Goal: Information Seeking & Learning: Learn about a topic

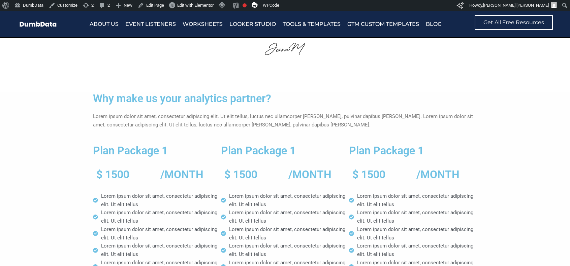
scroll to position [1478, 0]
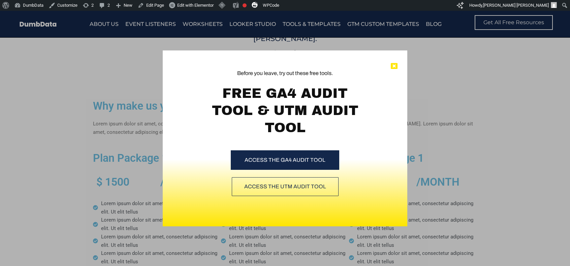
click at [392, 68] on icon at bounding box center [394, 66] width 7 height 7
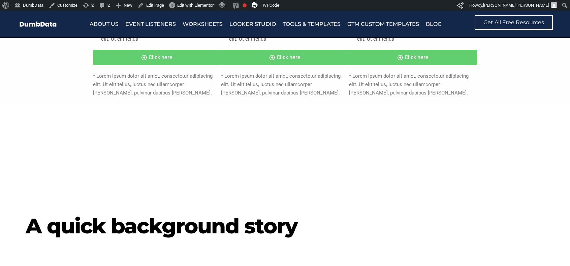
scroll to position [1696, 0]
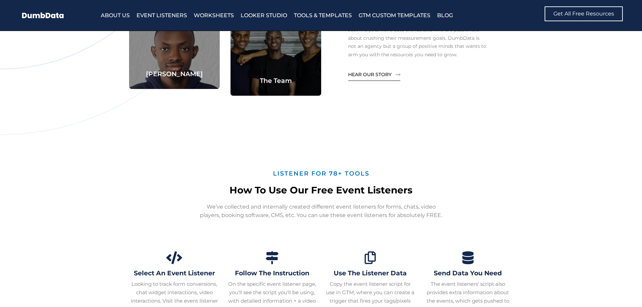
scroll to position [2357, 0]
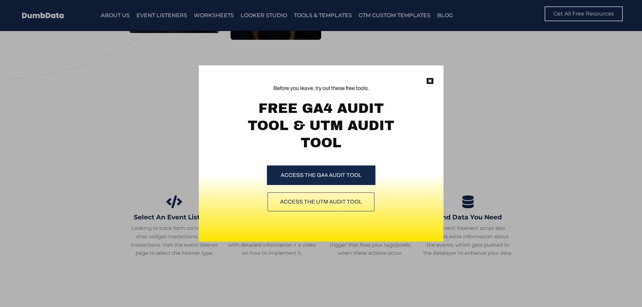
click at [434, 78] on div "Before you leave, try out these free tools. FREE GA4 AUDIT TOOL & UTM AUDIT TOO…" at bounding box center [321, 134] width 244 height 138
click at [432, 79] on icon at bounding box center [429, 81] width 7 height 7
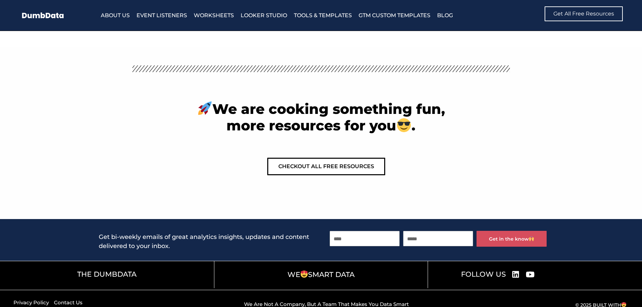
scroll to position [2608, 0]
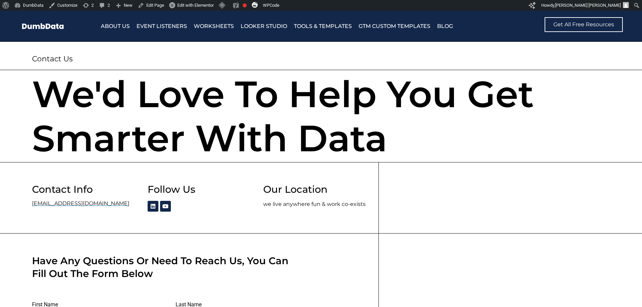
scroll to position [168, 0]
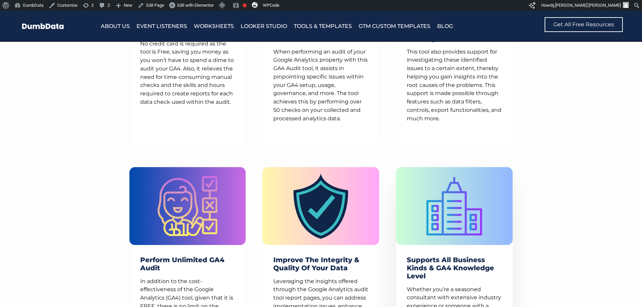
scroll to position [707, 0]
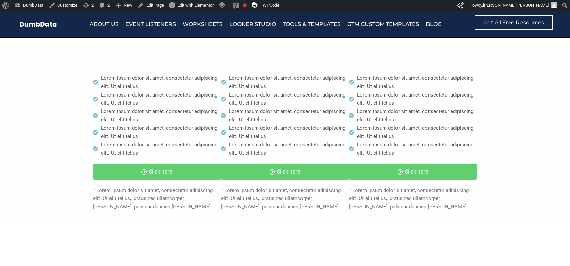
scroll to position [2020, 0]
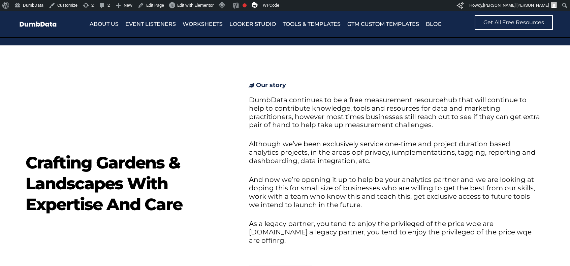
scroll to position [505, 0]
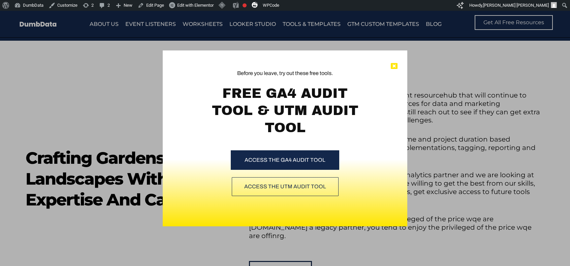
click at [395, 65] on icon at bounding box center [394, 66] width 7 height 7
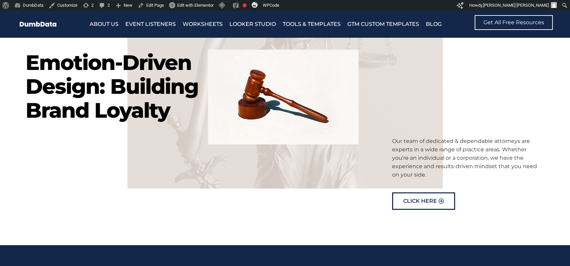
scroll to position [0, 0]
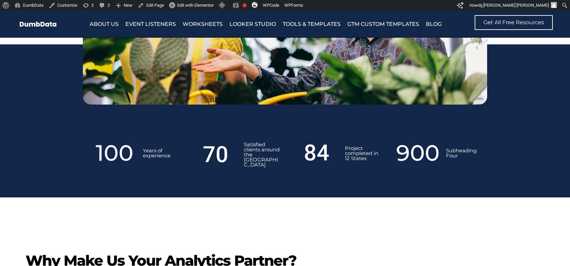
scroll to position [756, 0]
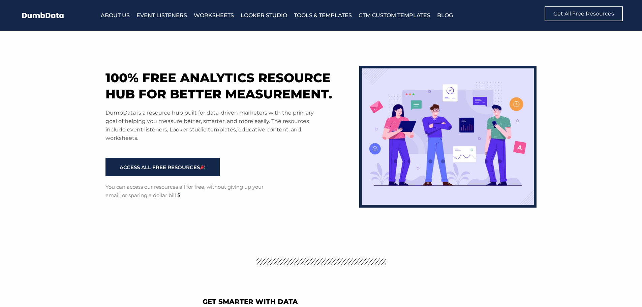
scroll to position [2608, 0]
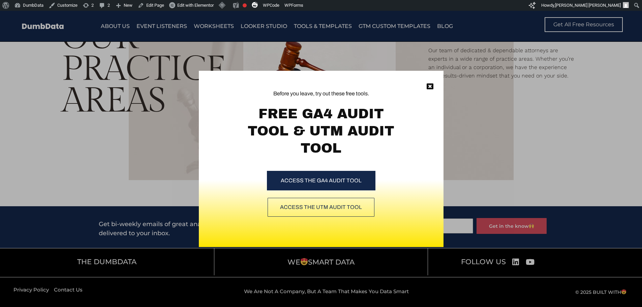
scroll to position [3942, 0]
click at [432, 87] on icon at bounding box center [429, 86] width 7 height 7
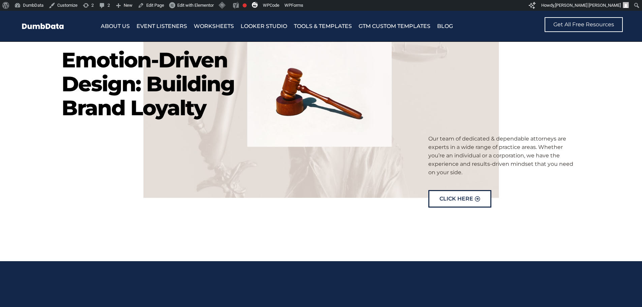
scroll to position [0, 0]
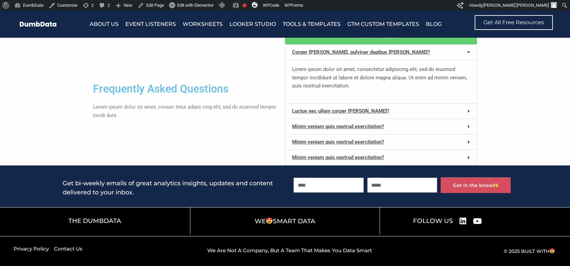
scroll to position [2381, 0]
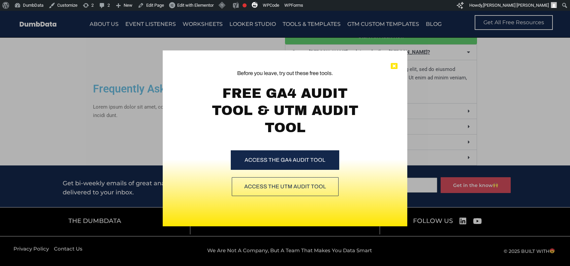
click at [391, 66] on icon at bounding box center [394, 66] width 7 height 7
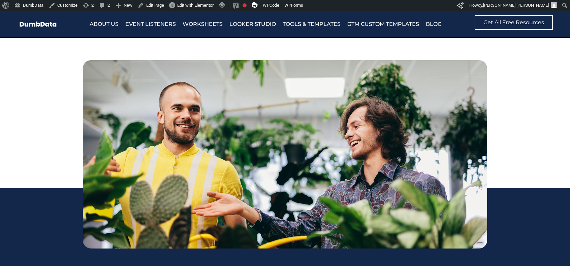
scroll to position [764, 0]
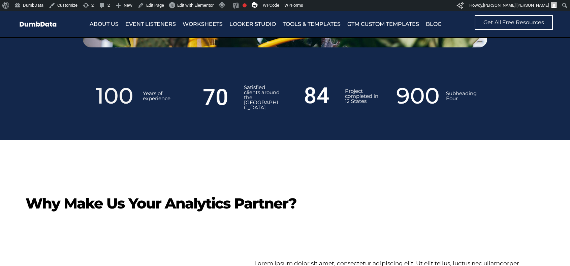
click at [60, 185] on div at bounding box center [285, 198] width 570 height 116
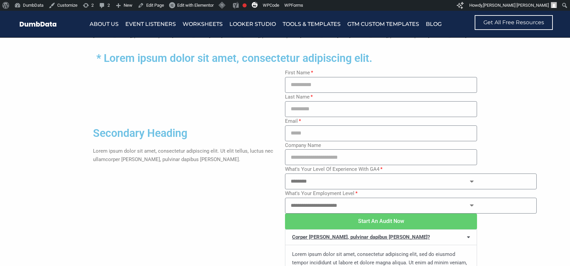
scroll to position [1640, 0]
